Goal: Task Accomplishment & Management: Use online tool/utility

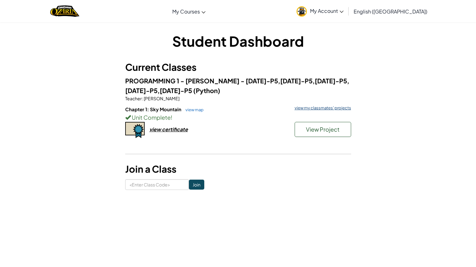
click at [308, 108] on link "view my classmates' projects" at bounding box center [322, 108] width 60 height 4
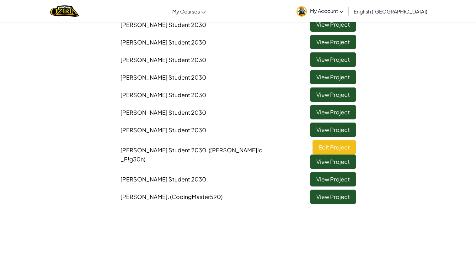
scroll to position [245, 0]
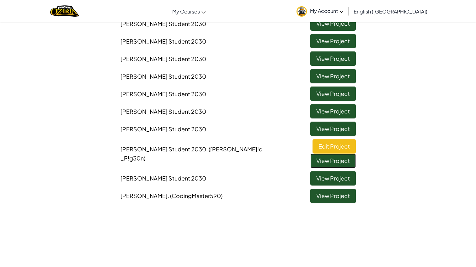
click at [334, 154] on link "View Project" at bounding box center [333, 161] width 46 height 14
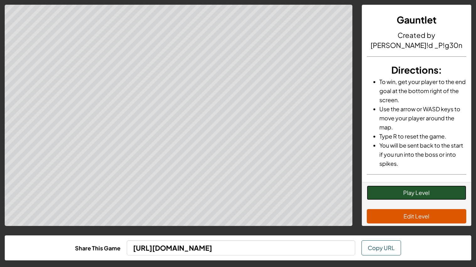
click at [418, 190] on button "Play Level" at bounding box center [417, 193] width 100 height 14
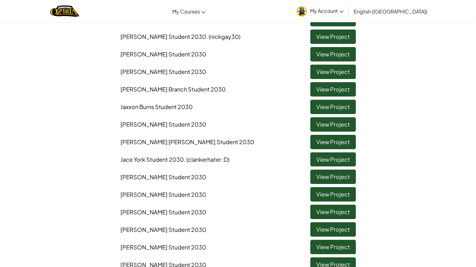
scroll to position [96, 0]
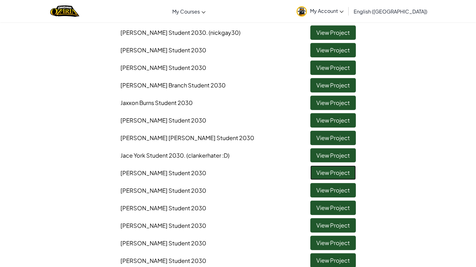
click at [319, 175] on link "View Project" at bounding box center [333, 173] width 46 height 14
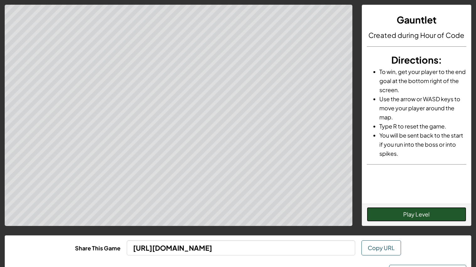
click at [400, 212] on button "Play Level" at bounding box center [417, 214] width 100 height 14
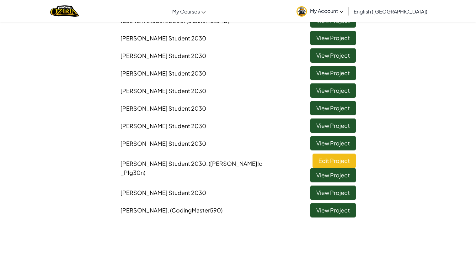
scroll to position [232, 0]
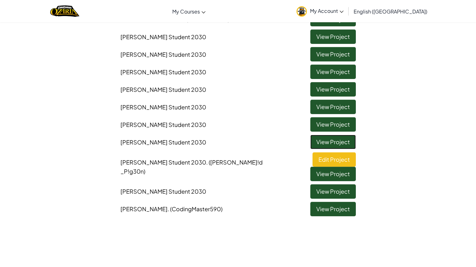
click at [317, 141] on link "View Project" at bounding box center [333, 142] width 46 height 14
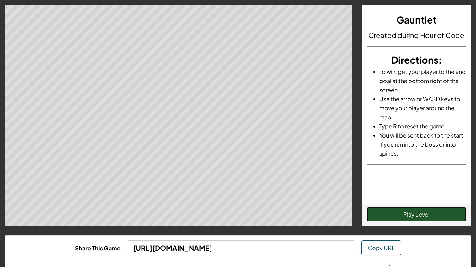
click at [403, 215] on button "Play Level" at bounding box center [417, 214] width 100 height 14
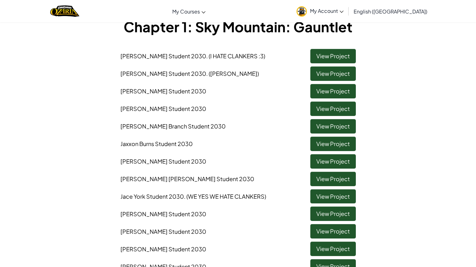
scroll to position [57, 0]
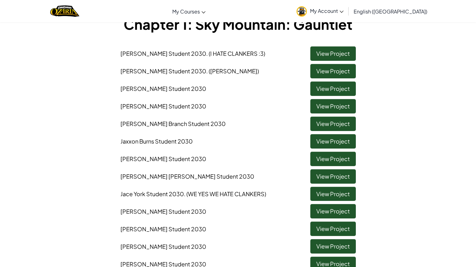
click at [344, 10] on span "My Account" at bounding box center [327, 11] width 34 height 7
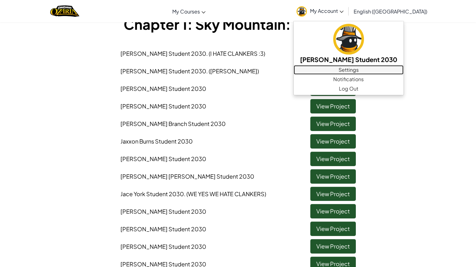
click at [395, 67] on link "Settings" at bounding box center [349, 69] width 110 height 9
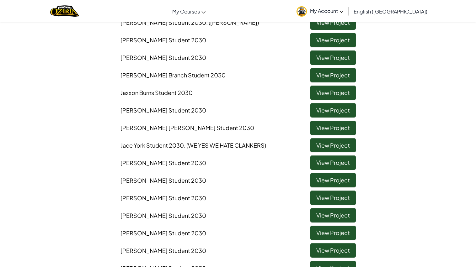
scroll to position [106, 0]
click at [329, 199] on link "View Project" at bounding box center [333, 198] width 46 height 14
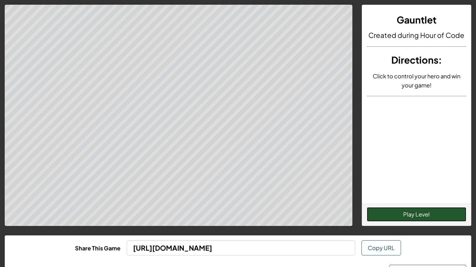
click at [388, 221] on button "Play Level" at bounding box center [417, 214] width 100 height 14
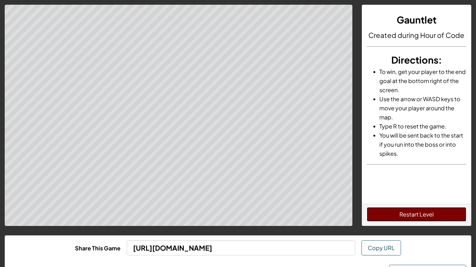
click at [385, 210] on button "Restart Level" at bounding box center [417, 214] width 100 height 14
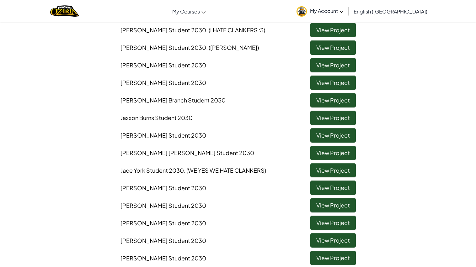
scroll to position [78, 0]
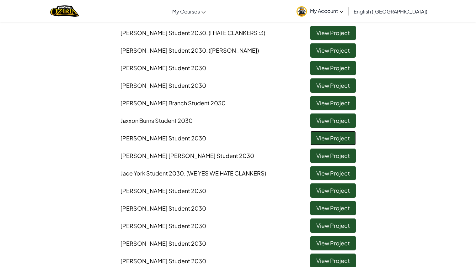
click at [316, 138] on link "View Project" at bounding box center [333, 138] width 46 height 14
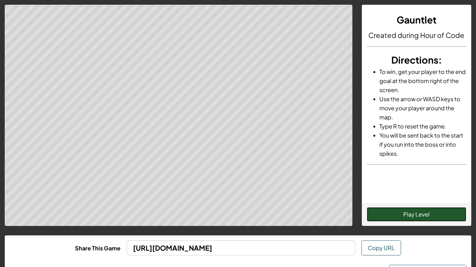
click at [408, 221] on button "Play Level" at bounding box center [417, 214] width 100 height 14
